Goal: Information Seeking & Learning: Learn about a topic

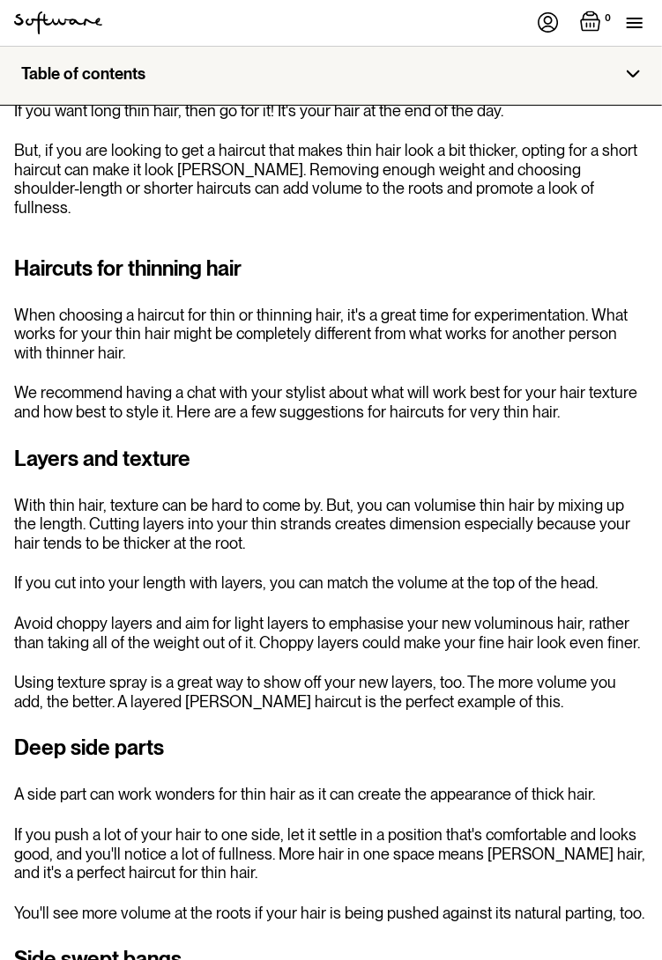
scroll to position [2004, 0]
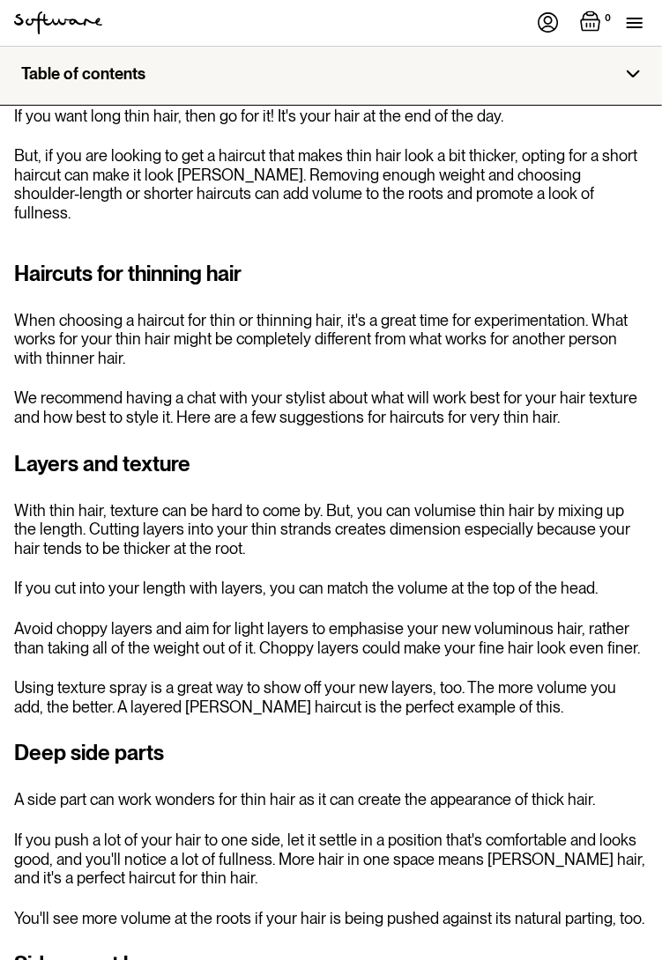
click at [114, 737] on h3 "Deep side parts" at bounding box center [330, 753] width 633 height 32
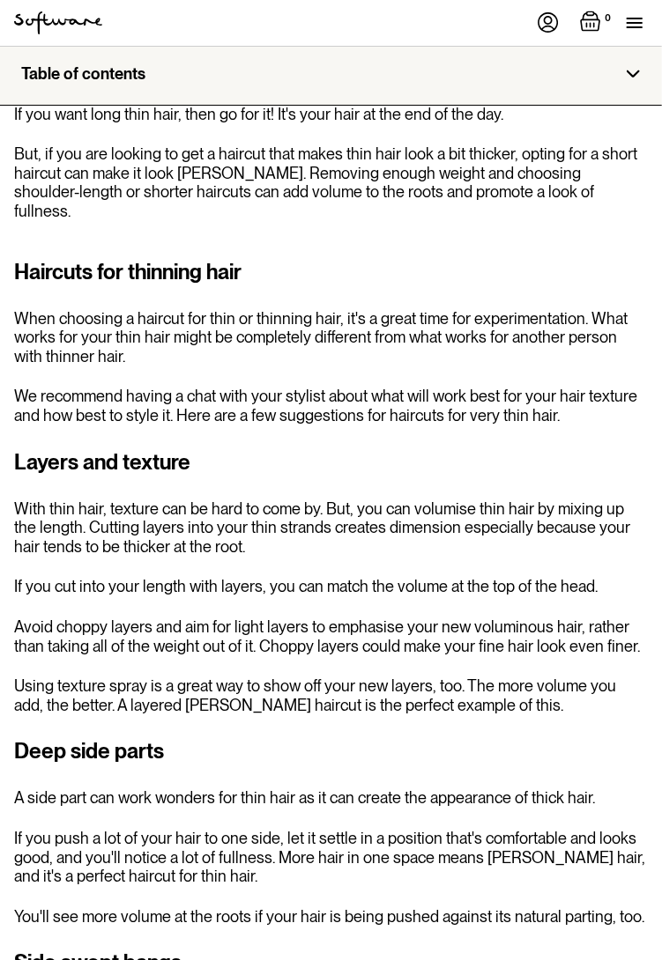
click at [657, 790] on div "Table of contents What causes thinning hair? Are layers suitable for thin hair?…" at bounding box center [331, 557] width 662 height 3914
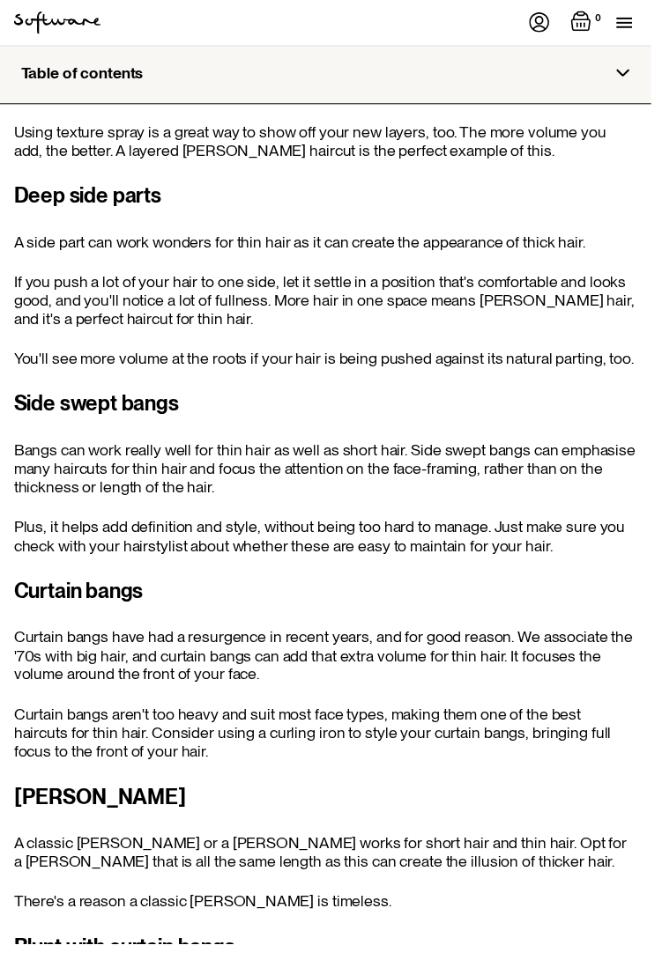
scroll to position [2557, 0]
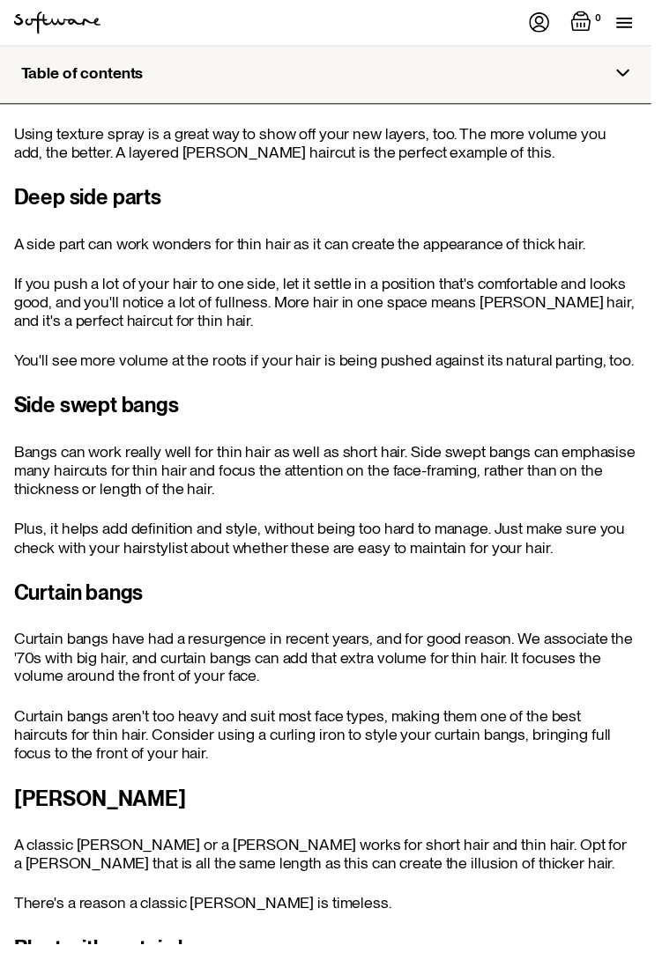
click at [436, 866] on div "Bob A classic bob or a blunt bob works for short hair and thin hair. Opt for a …" at bounding box center [330, 861] width 633 height 131
click at [397, 796] on h3 "[PERSON_NAME]" at bounding box center [330, 812] width 633 height 32
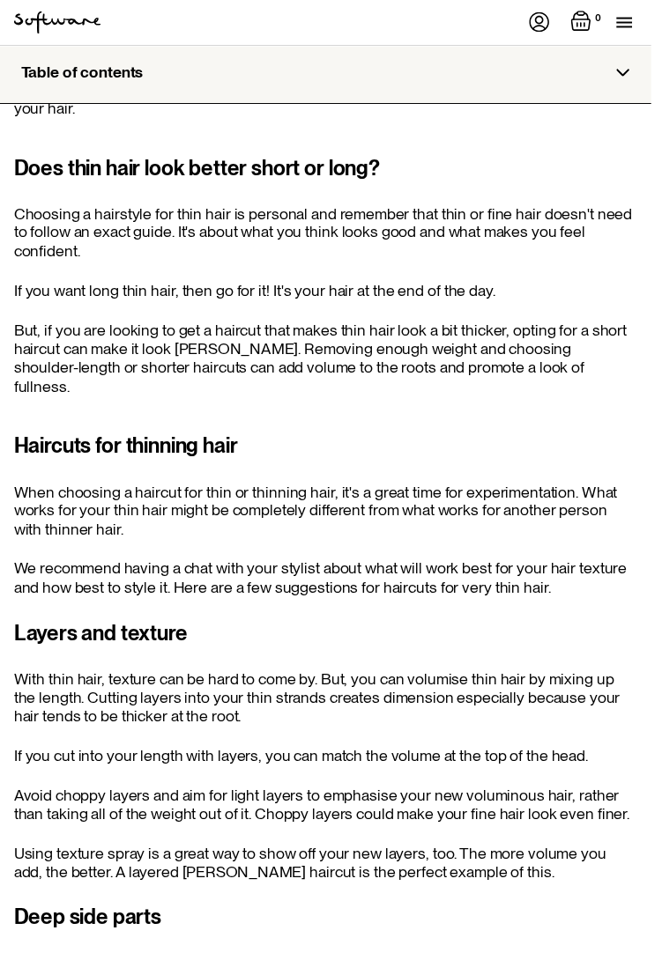
scroll to position [0, 0]
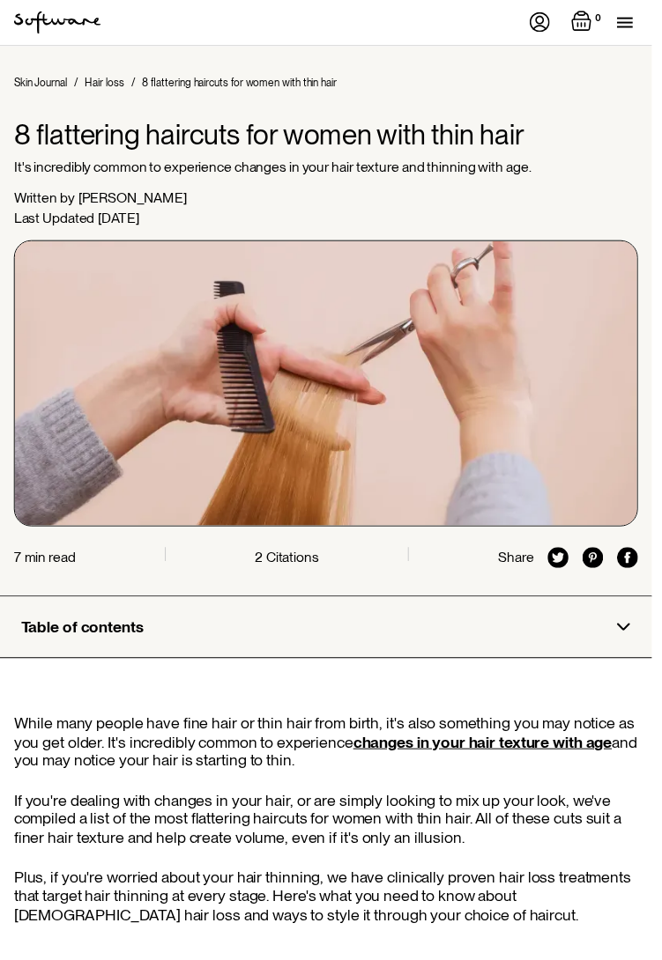
click at [239, 740] on p "While many people have fine hair or thin hair from birth, it's also something y…" at bounding box center [330, 753] width 633 height 57
